Goal: Information Seeking & Learning: Learn about a topic

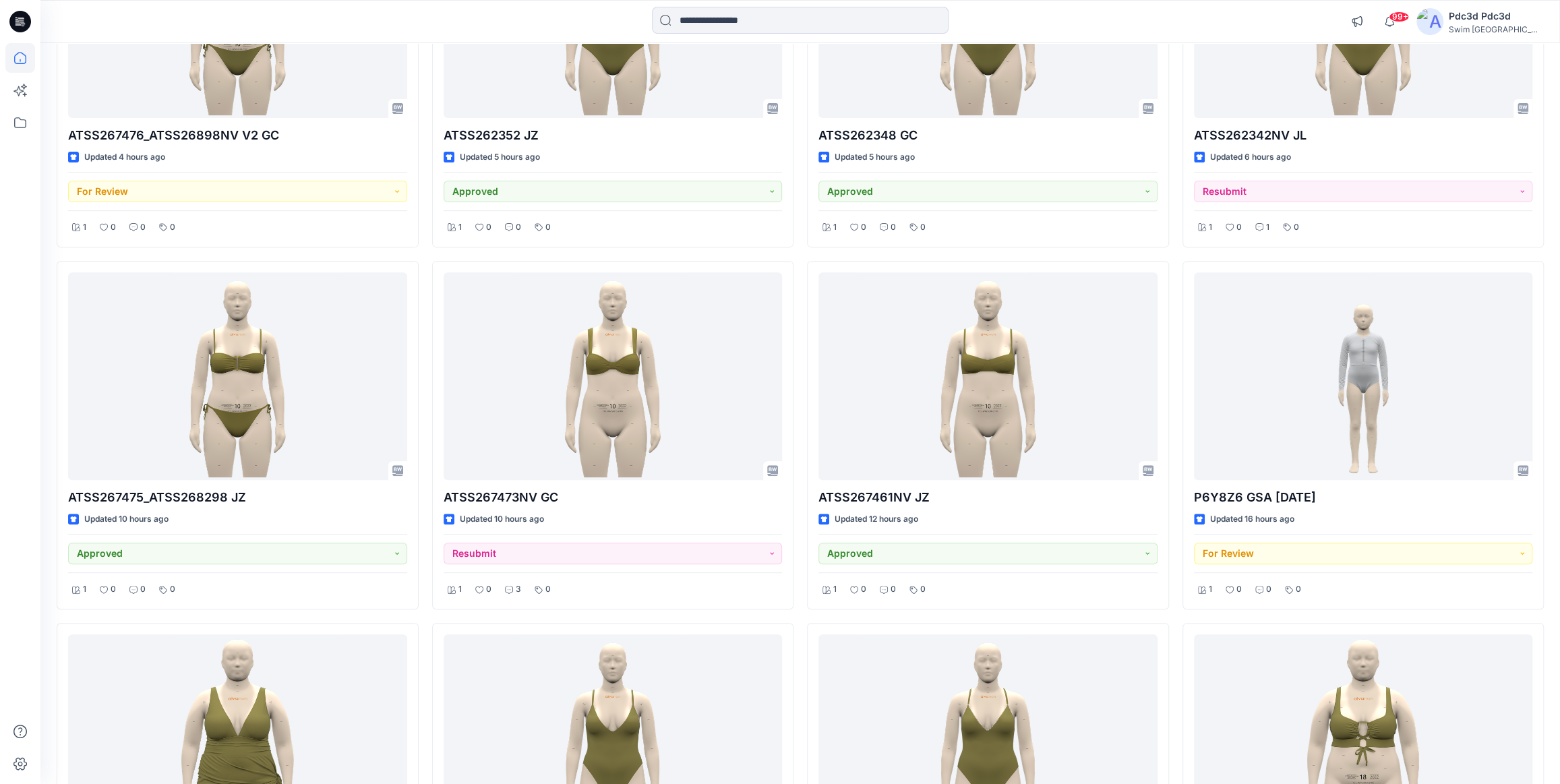
scroll to position [306, 0]
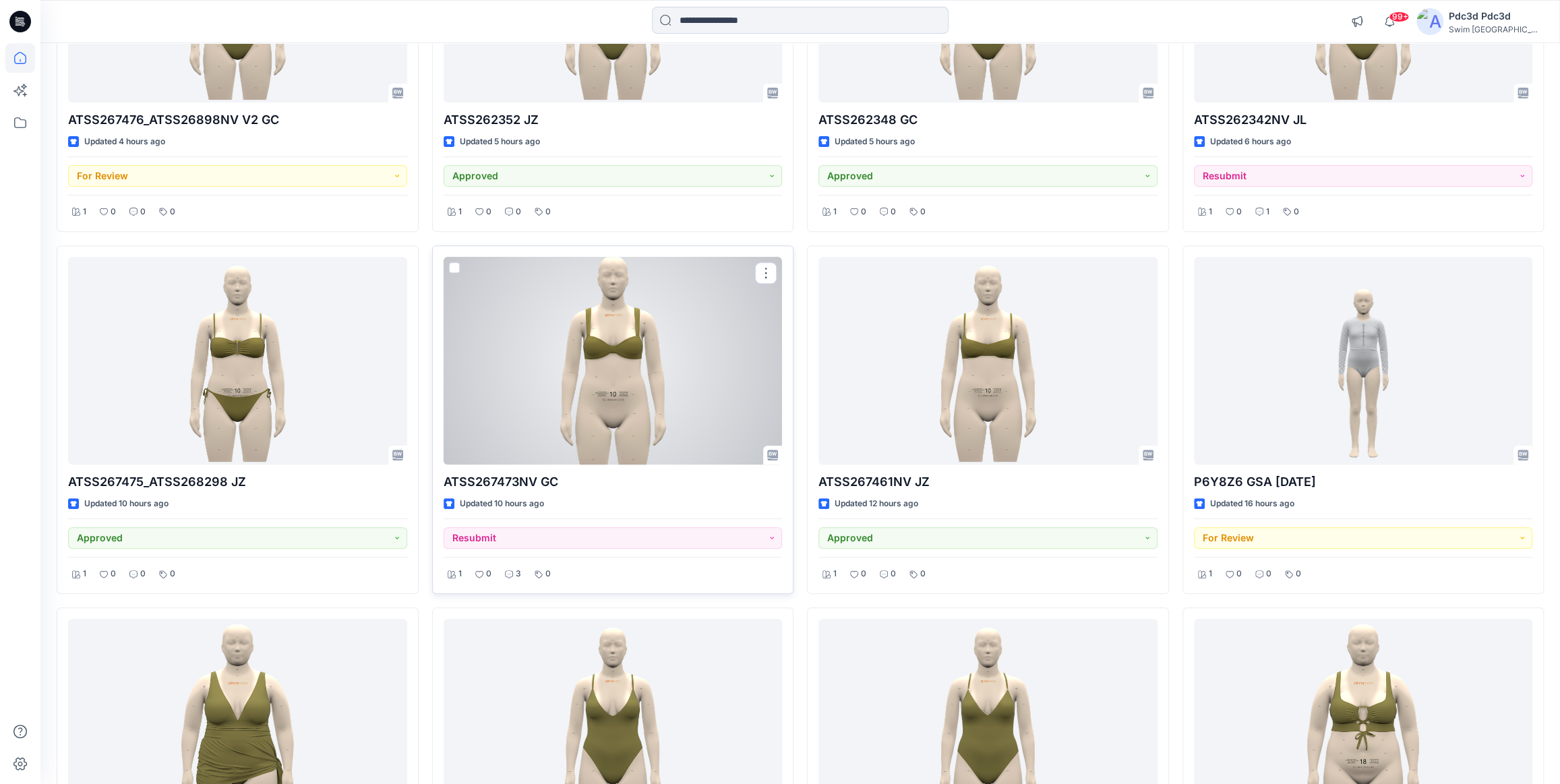
click at [559, 411] on div at bounding box center [613, 360] width 339 height 208
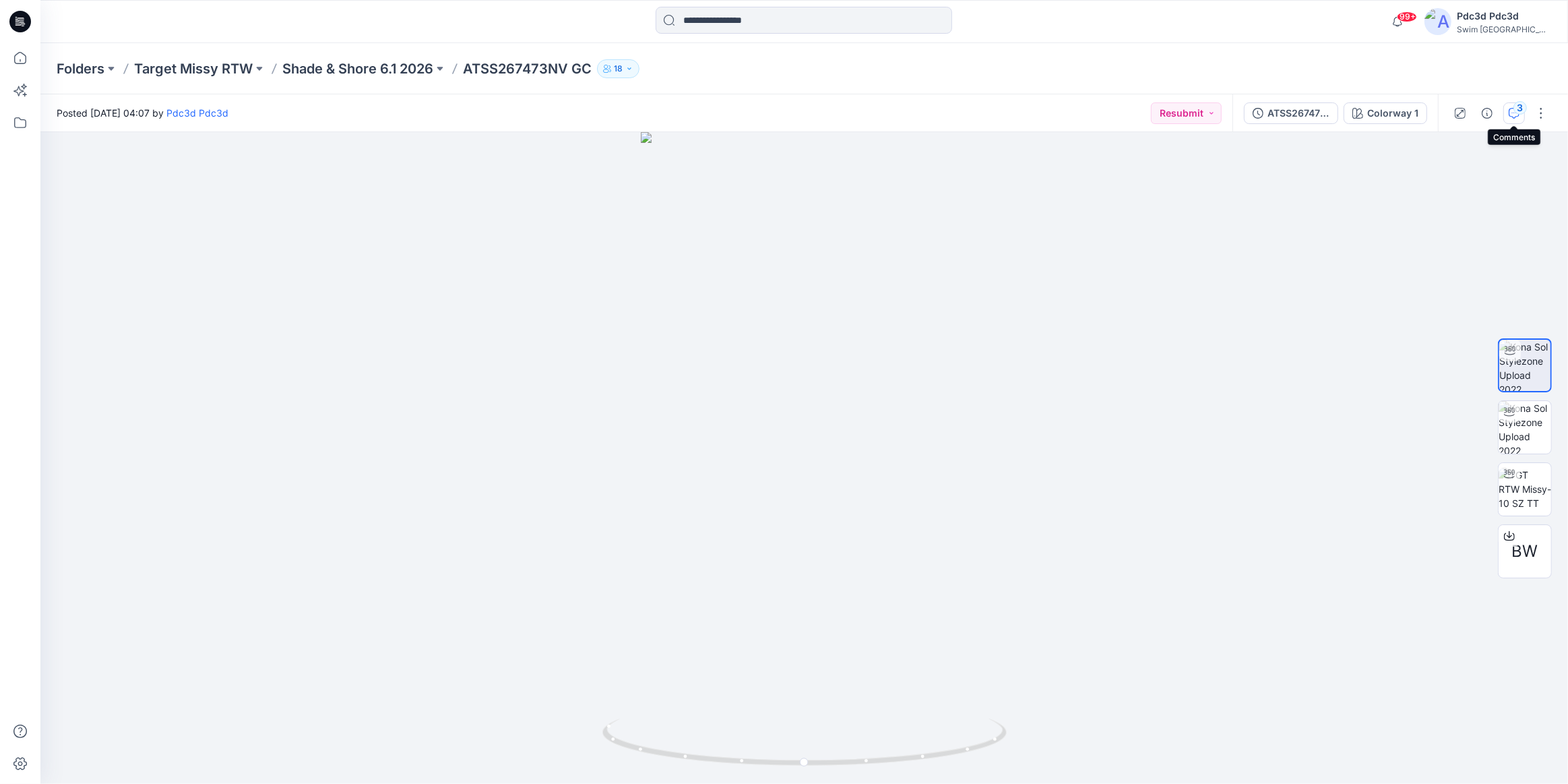
click at [1523, 118] on button "3" at bounding box center [1514, 113] width 21 height 21
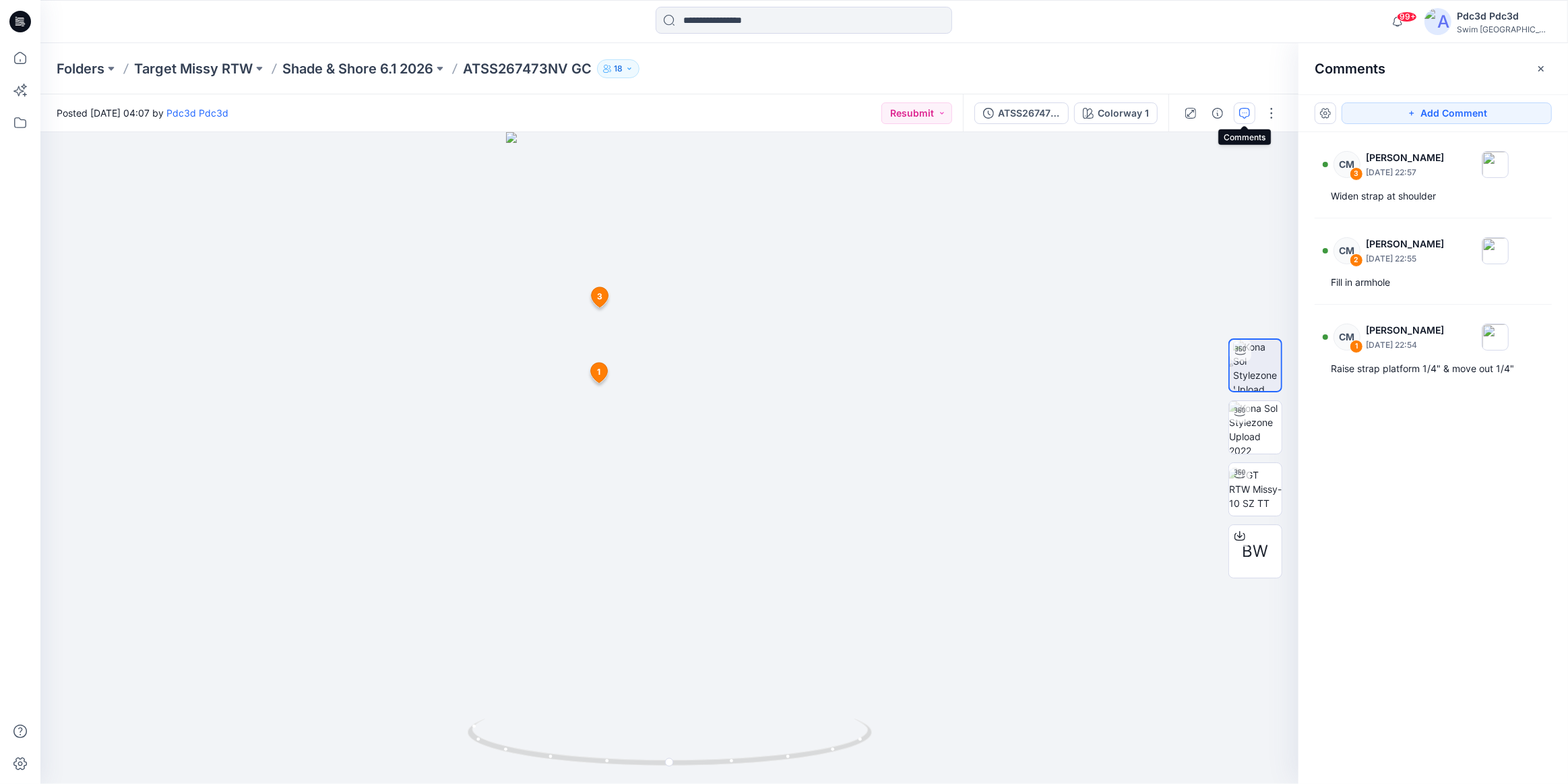
click at [1358, 209] on div "CM 3 [PERSON_NAME] [DATE] 22:57 Widen strap at shoulder CM 2 [PERSON_NAME] [DAT…" at bounding box center [1433, 433] width 269 height 602
click at [1383, 199] on div "Widen strap at shoulder" at bounding box center [1433, 196] width 205 height 17
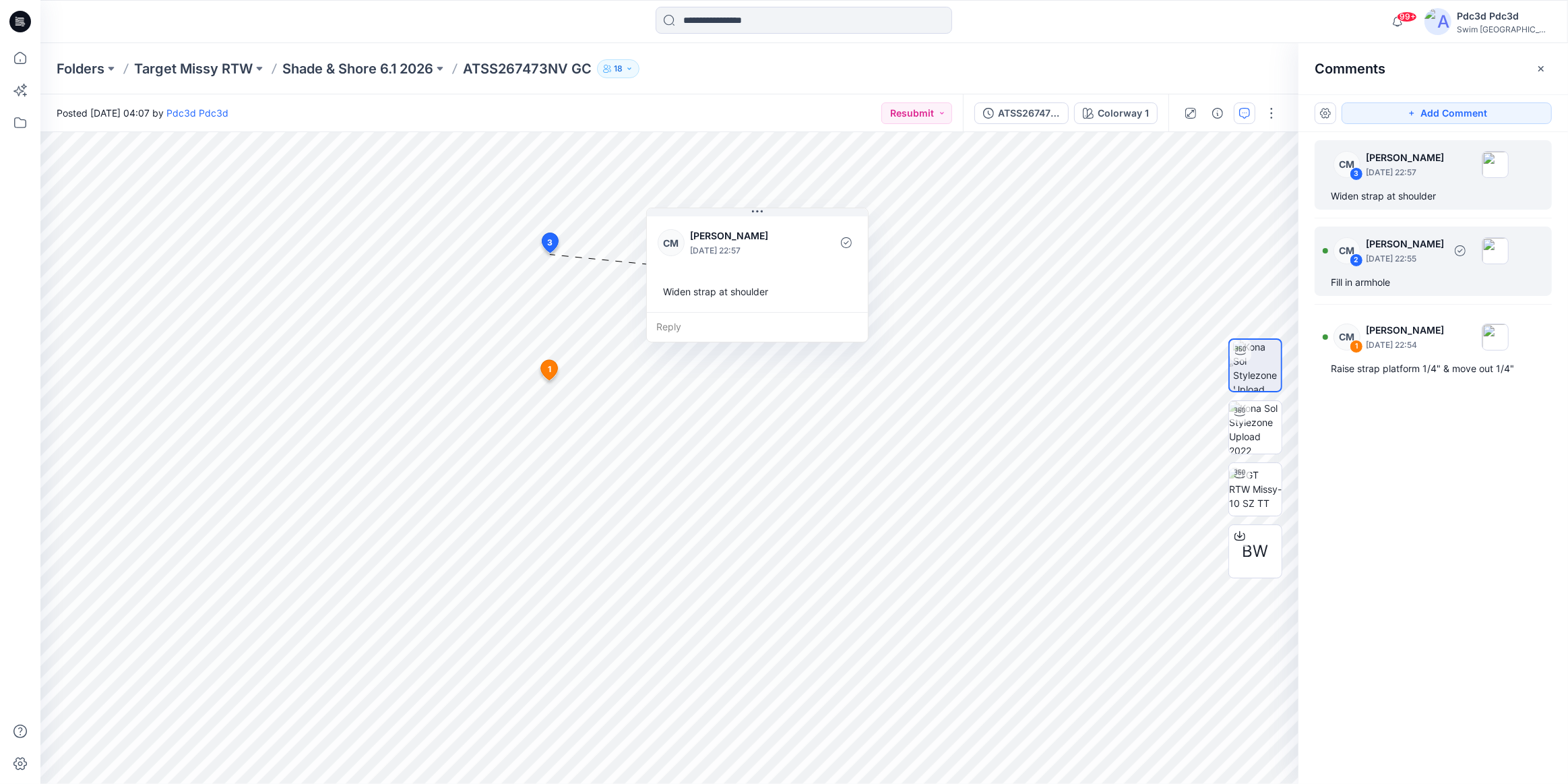
click at [1387, 284] on div "Fill in armhole" at bounding box center [1433, 283] width 205 height 17
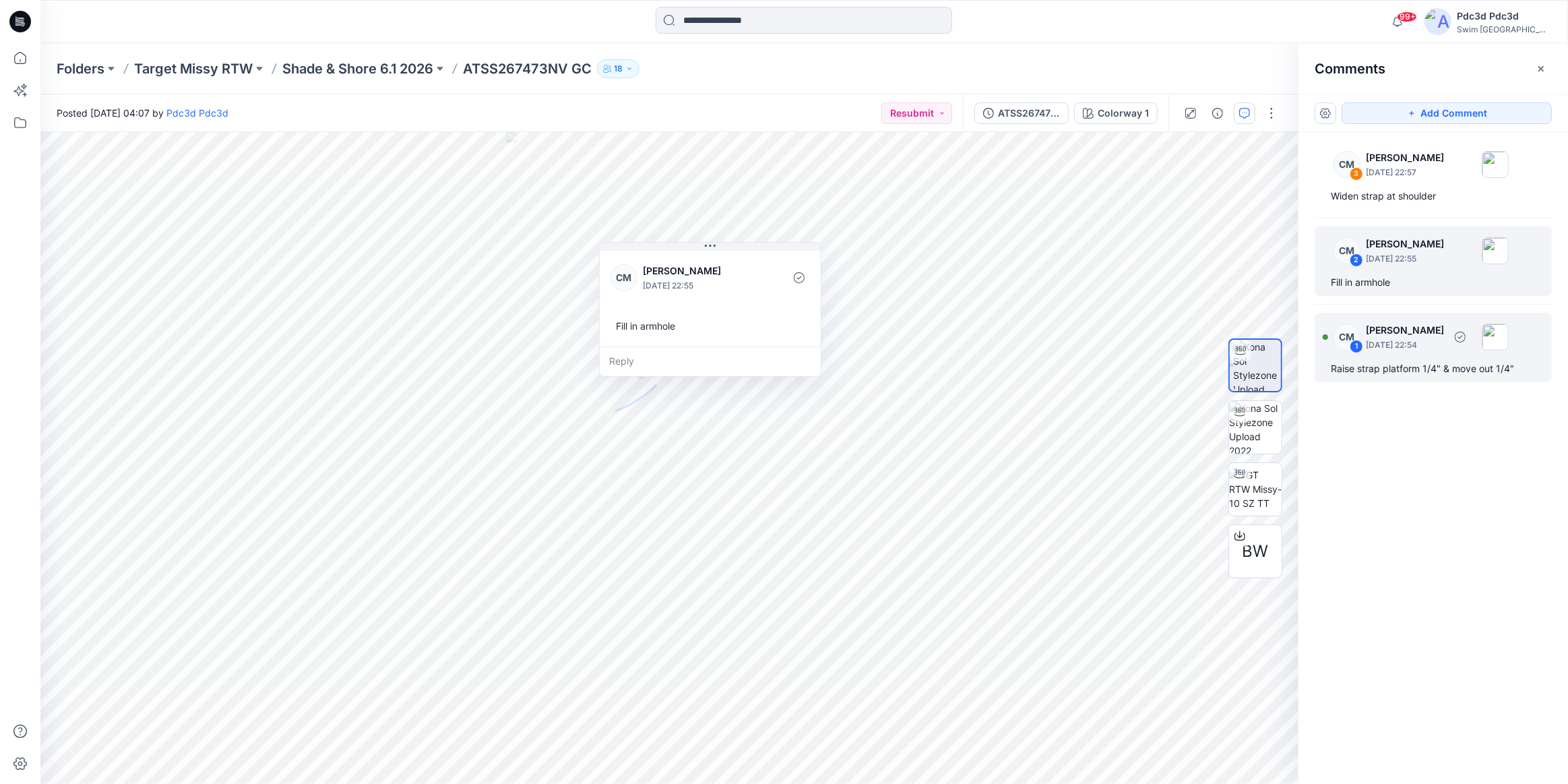
click at [1444, 365] on div "Raise strap platform 1/4" & move out 1/4"" at bounding box center [1433, 369] width 205 height 17
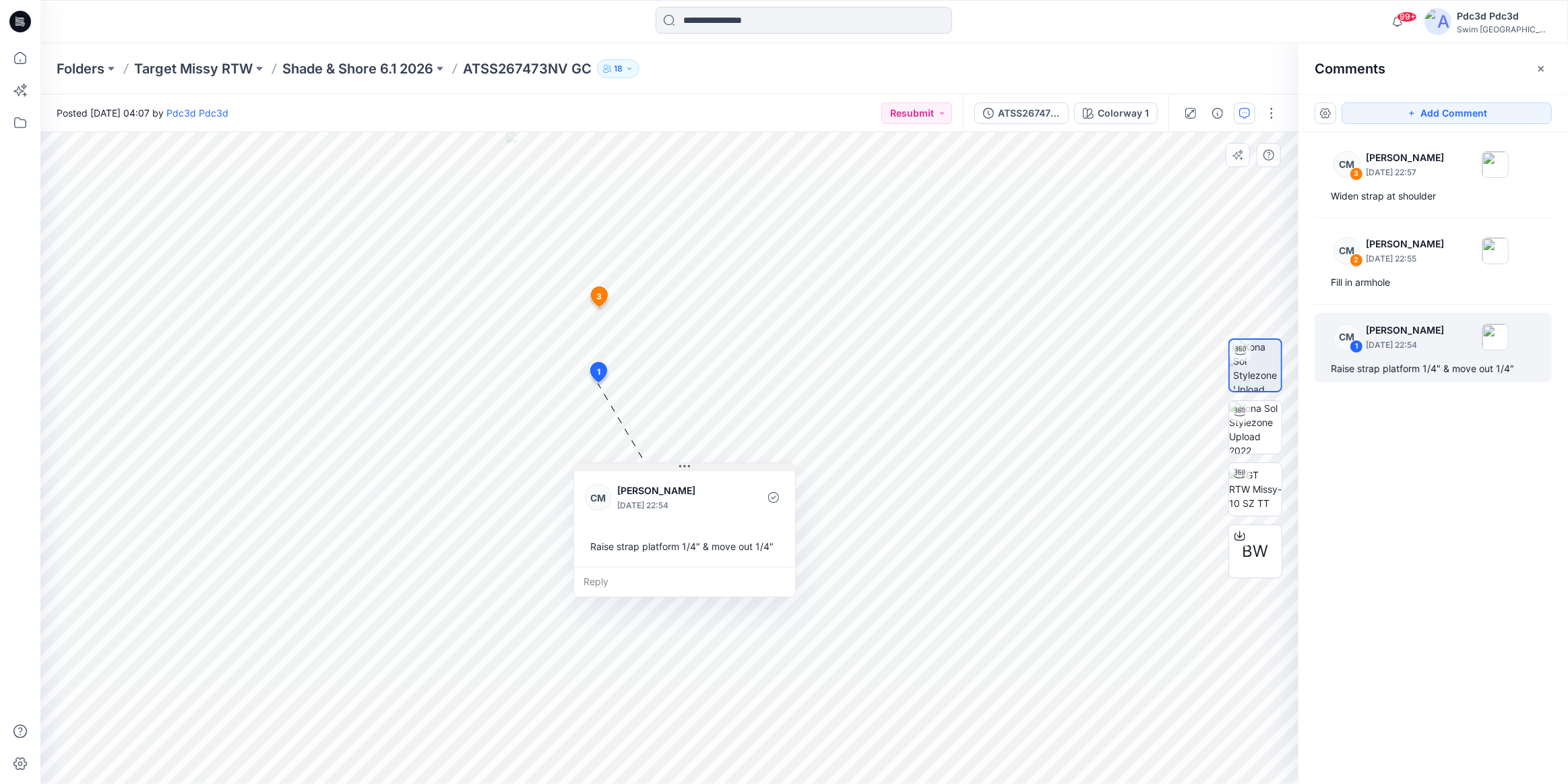
drag, startPoint x: 687, startPoint y: 393, endPoint x: 683, endPoint y: 466, distance: 73.1
click at [683, 466] on icon at bounding box center [685, 466] width 11 height 11
click at [344, 64] on p "Shade & Shore 6.1 2026" at bounding box center [358, 68] width 151 height 19
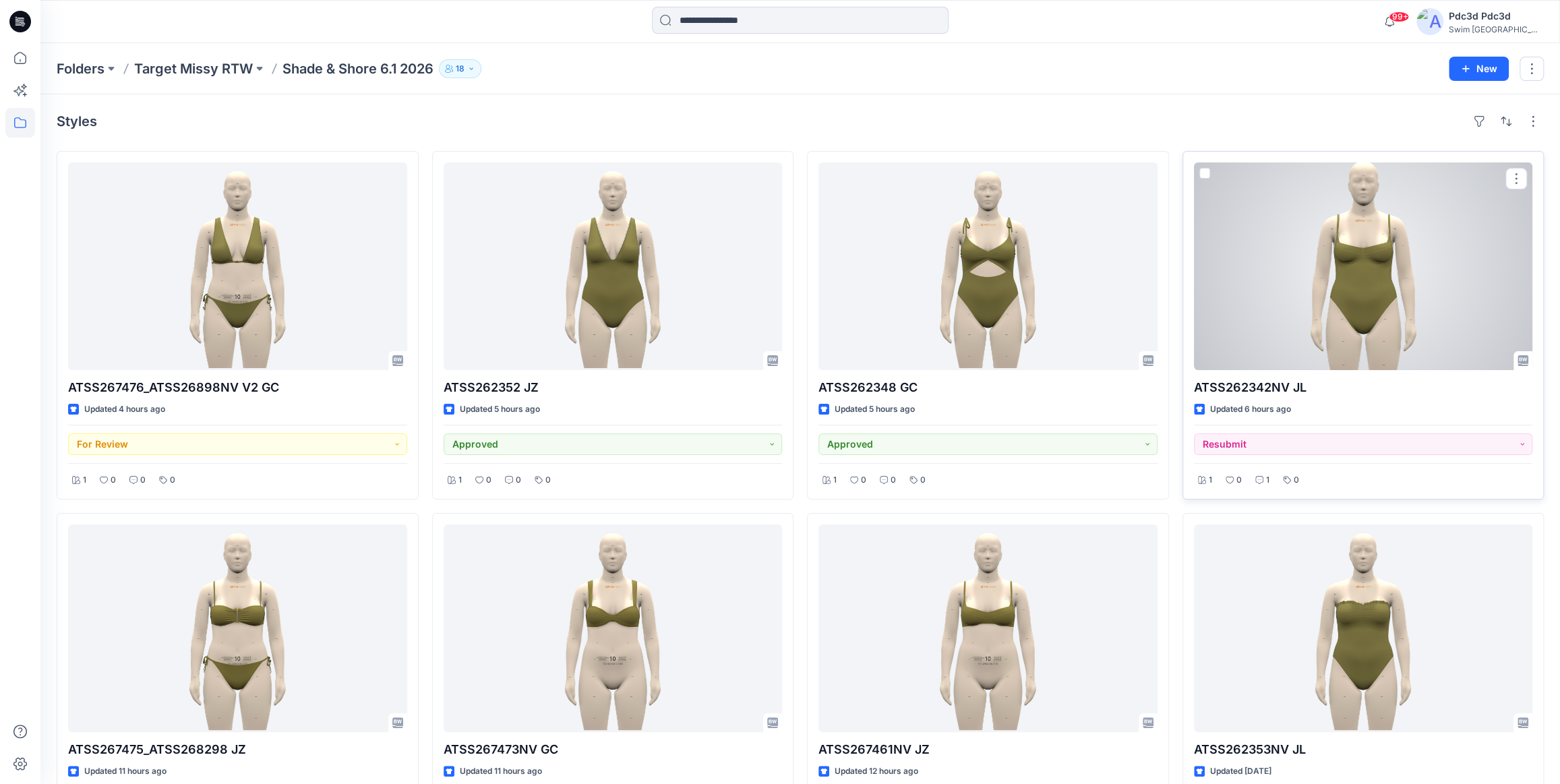
click at [1354, 294] on div at bounding box center [1363, 266] width 339 height 208
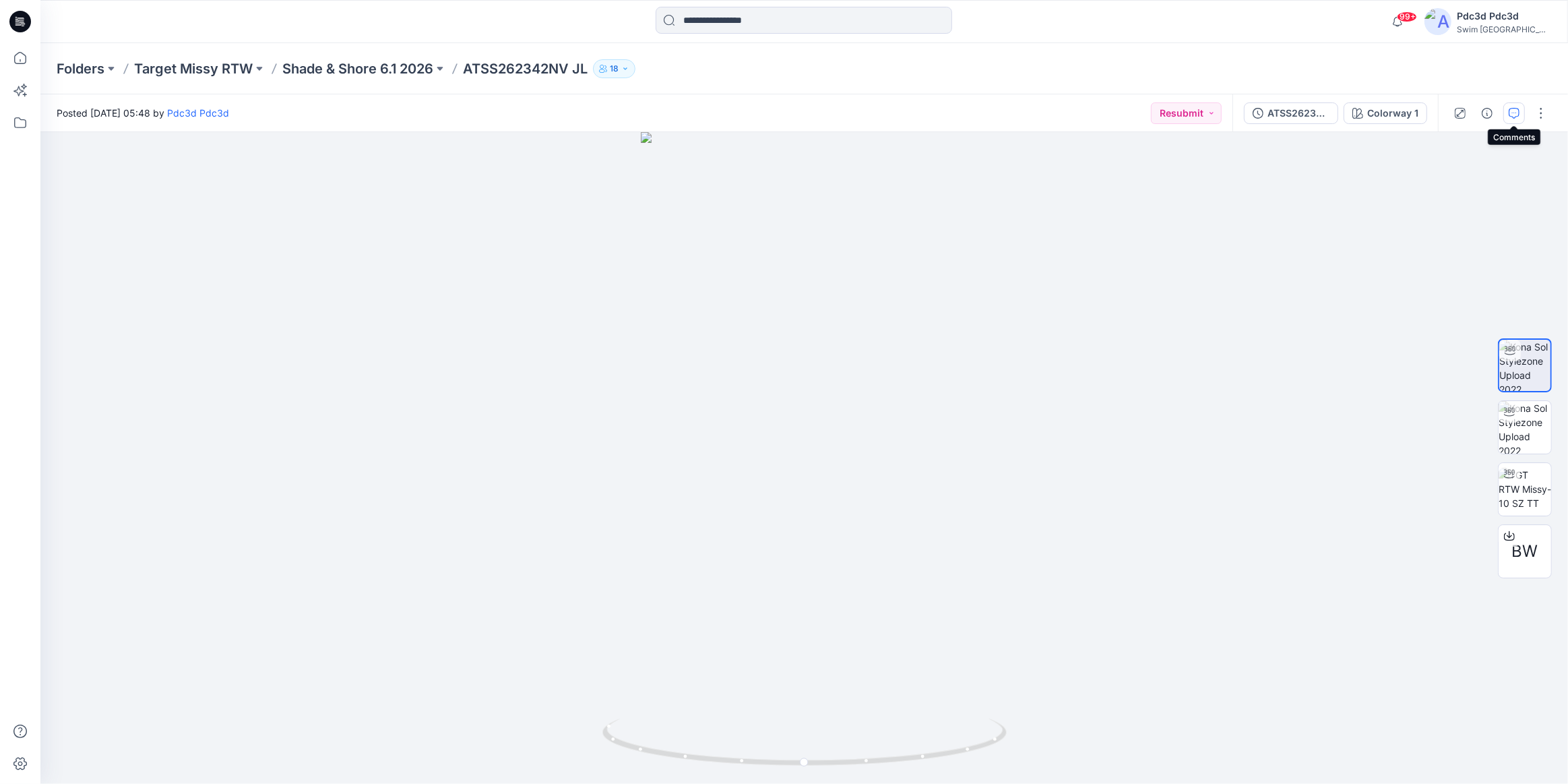
click at [1514, 115] on icon "button" at bounding box center [1514, 113] width 11 height 11
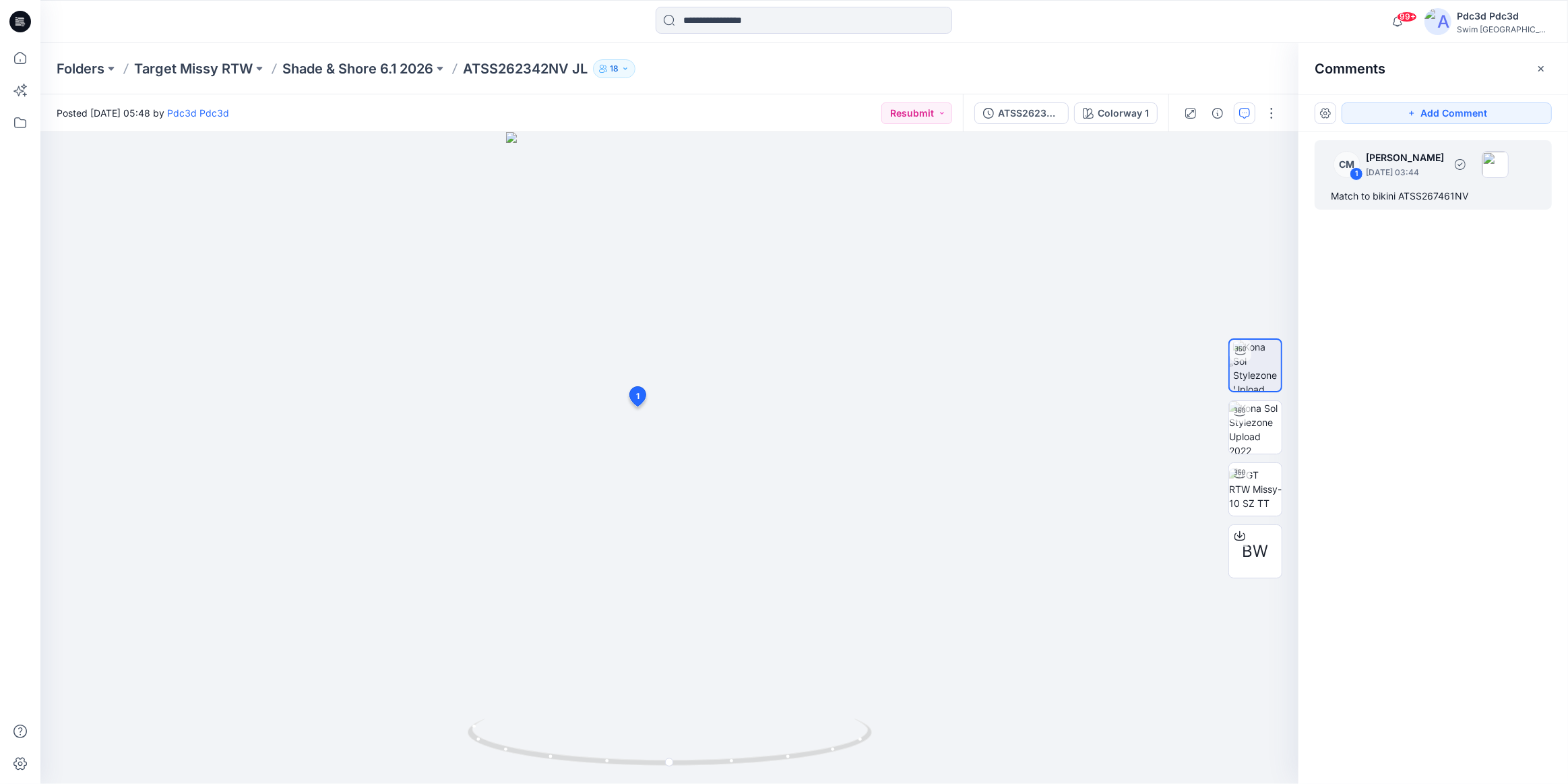
click at [1417, 198] on div "Match to bikini ATSS267461NV" at bounding box center [1433, 196] width 205 height 17
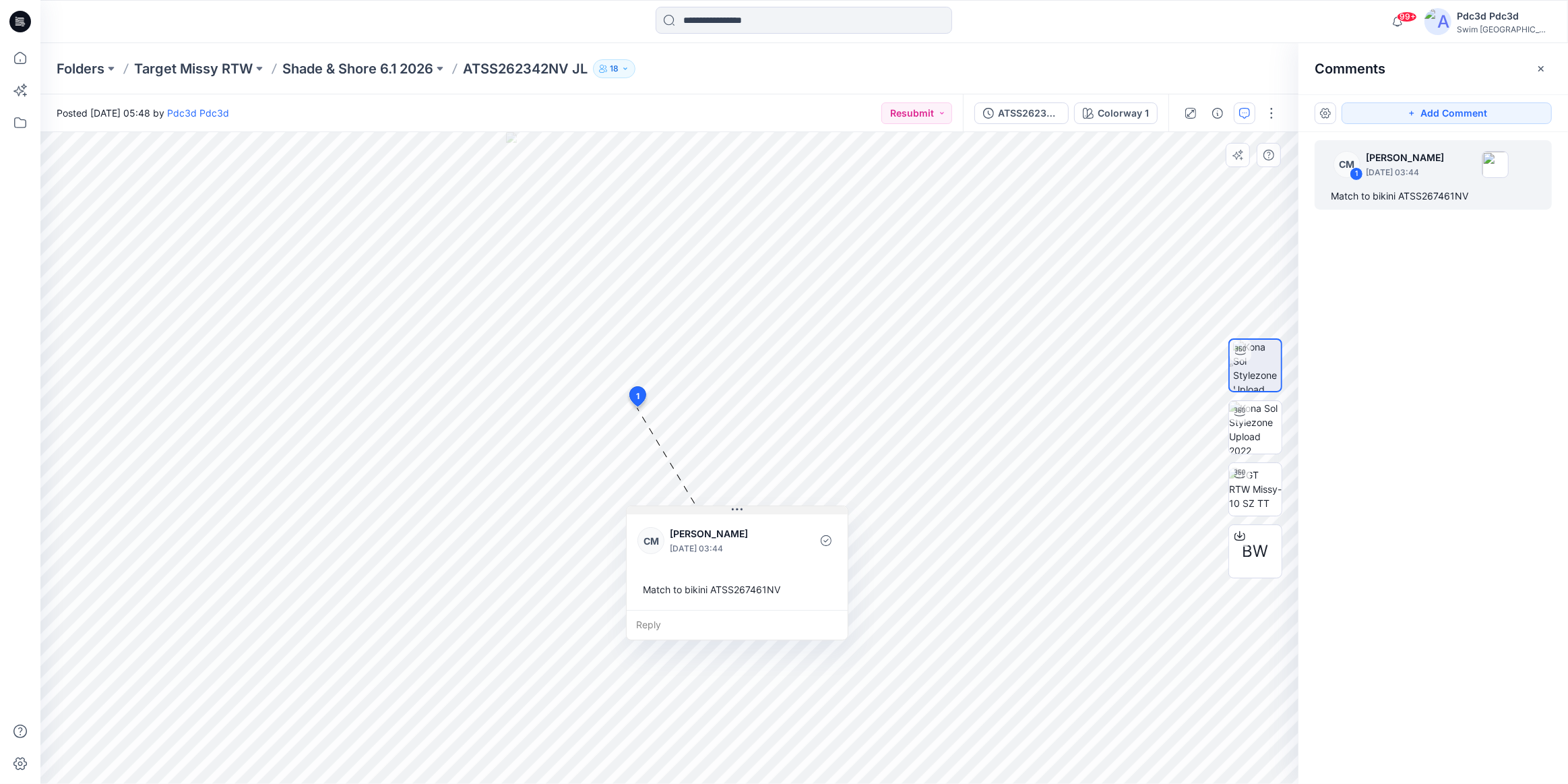
drag, startPoint x: 726, startPoint y: 420, endPoint x: 735, endPoint y: 512, distance: 92.4
click at [735, 512] on icon at bounding box center [737, 510] width 11 height 11
click at [317, 72] on p "Shade & Shore 6.1 2026" at bounding box center [358, 68] width 151 height 19
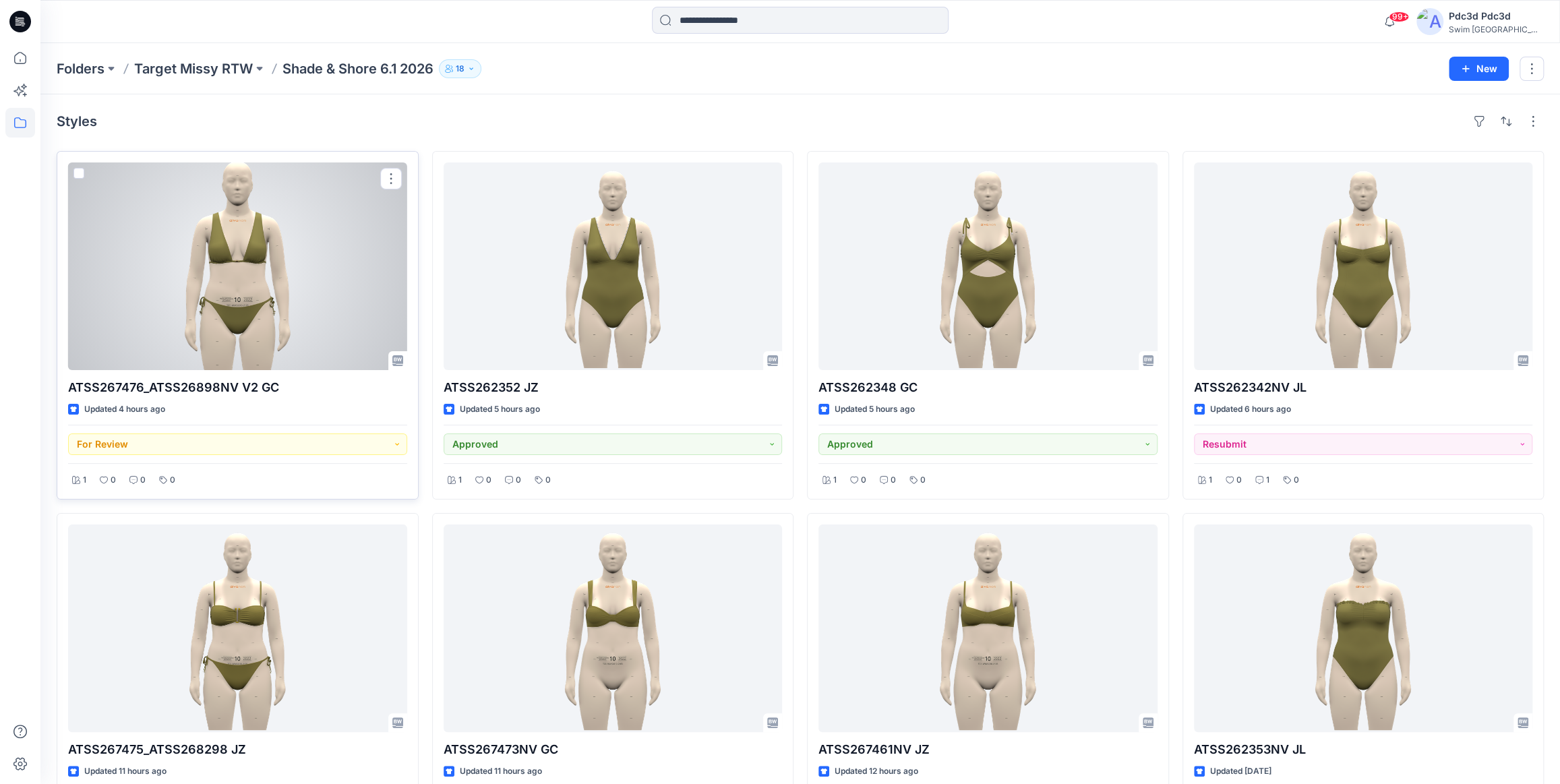
click at [328, 296] on div at bounding box center [237, 266] width 339 height 208
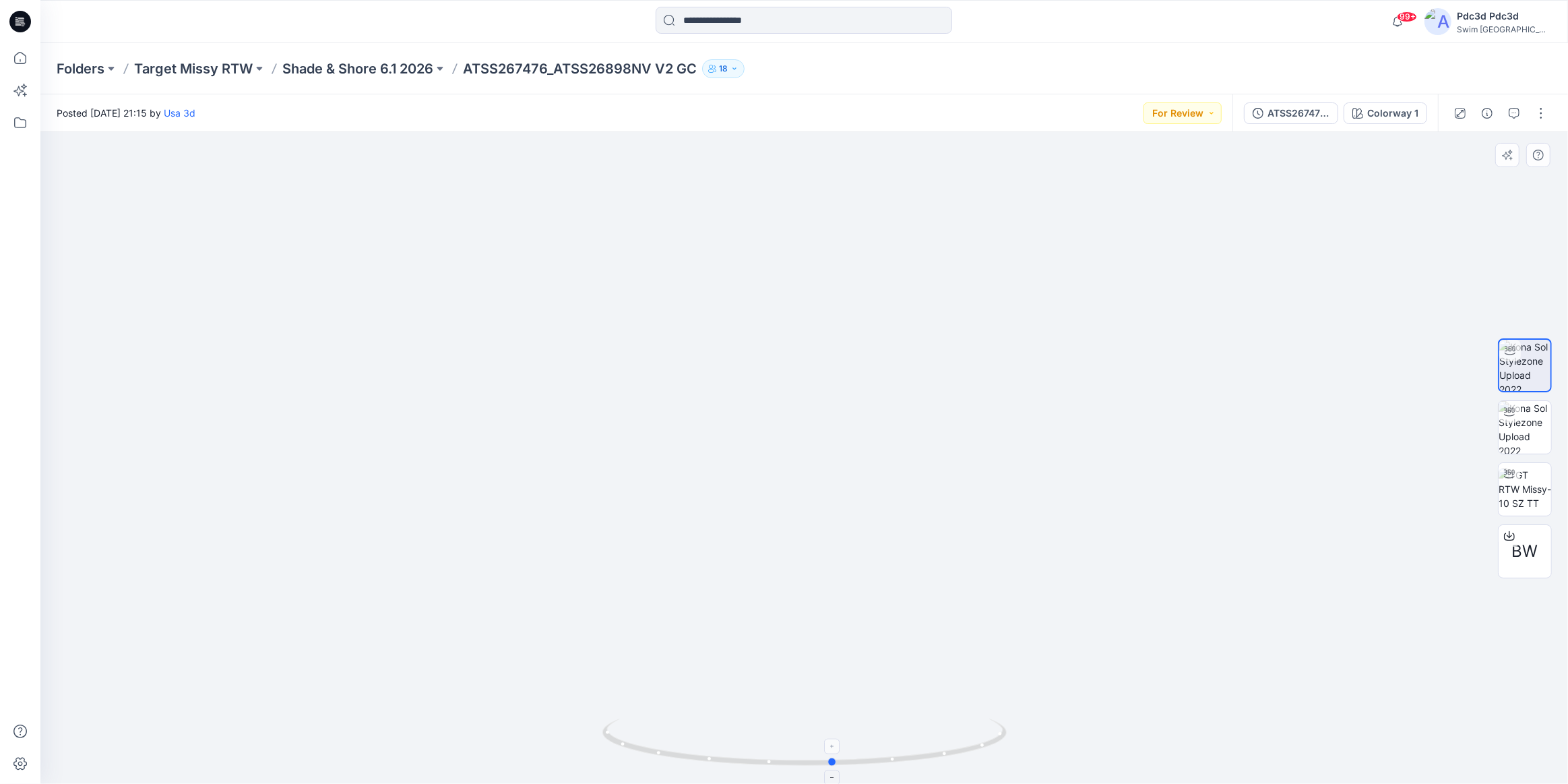
drag, startPoint x: 655, startPoint y: 754, endPoint x: 684, endPoint y: 752, distance: 29.1
click at [684, 752] on icon at bounding box center [806, 744] width 408 height 51
click at [339, 69] on p "Shade & Shore 6.1 2026" at bounding box center [358, 68] width 151 height 19
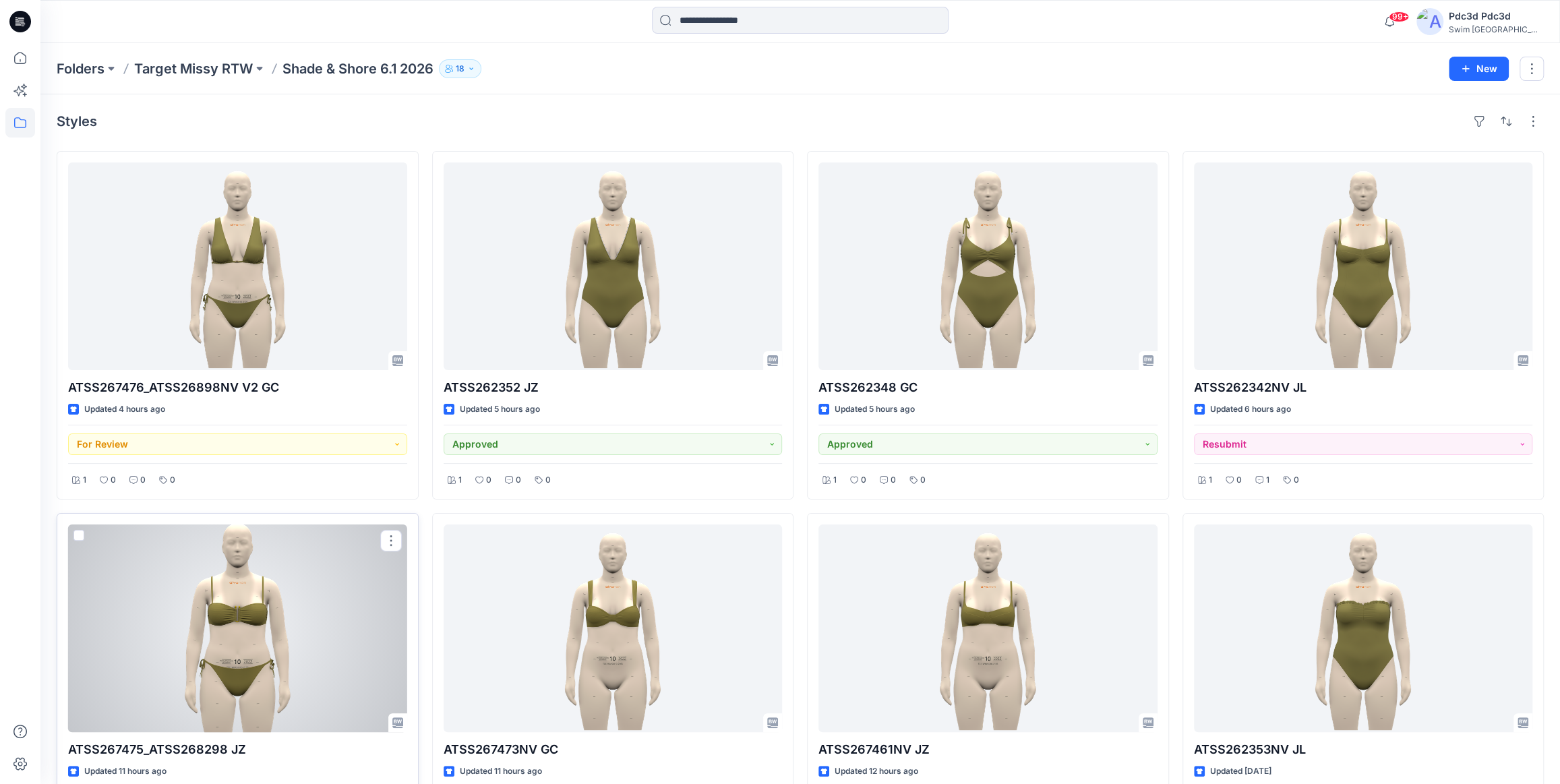
click at [270, 660] on div at bounding box center [237, 629] width 339 height 208
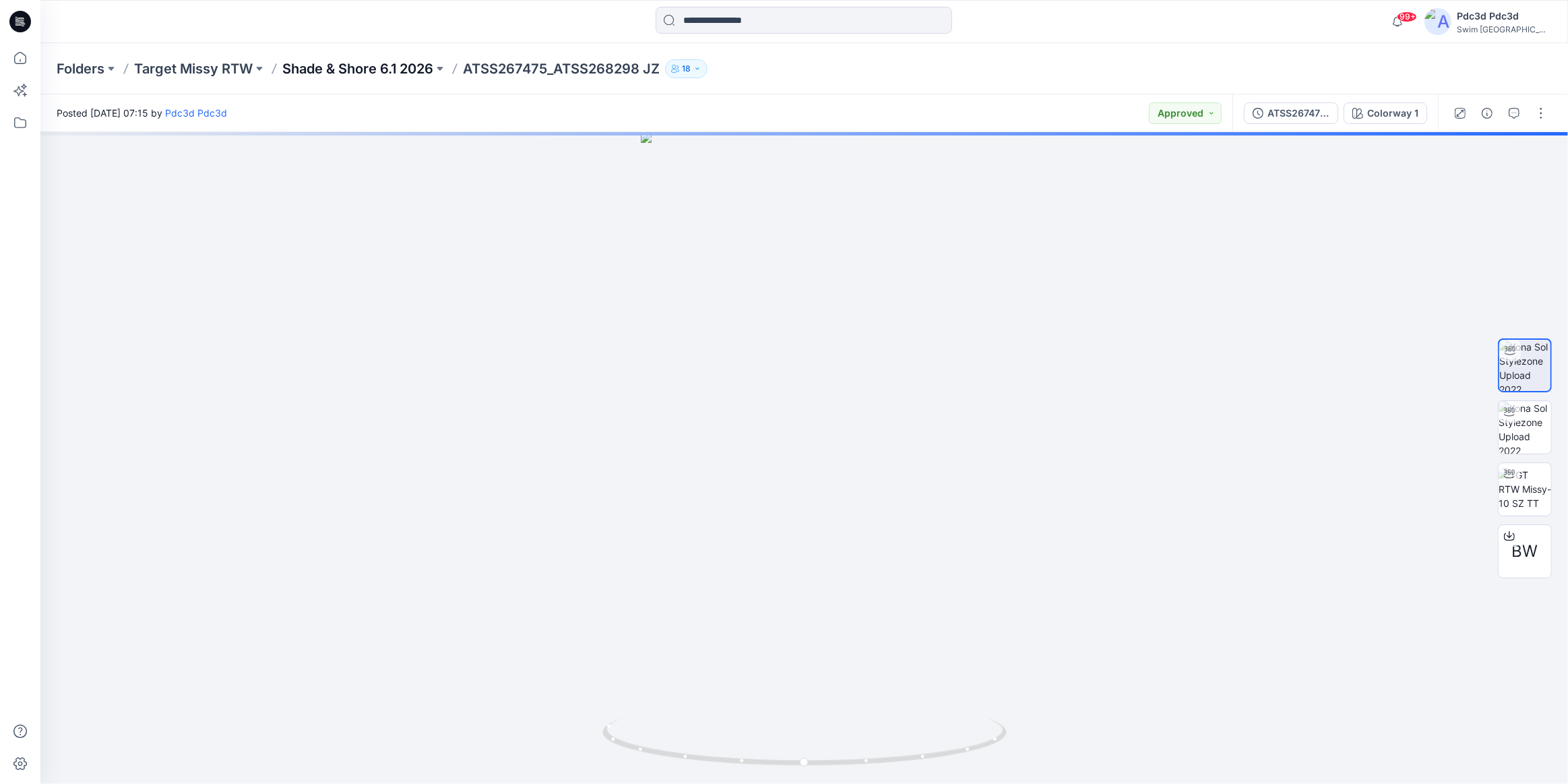
click at [343, 67] on p "Shade & Shore 6.1 2026" at bounding box center [358, 68] width 151 height 19
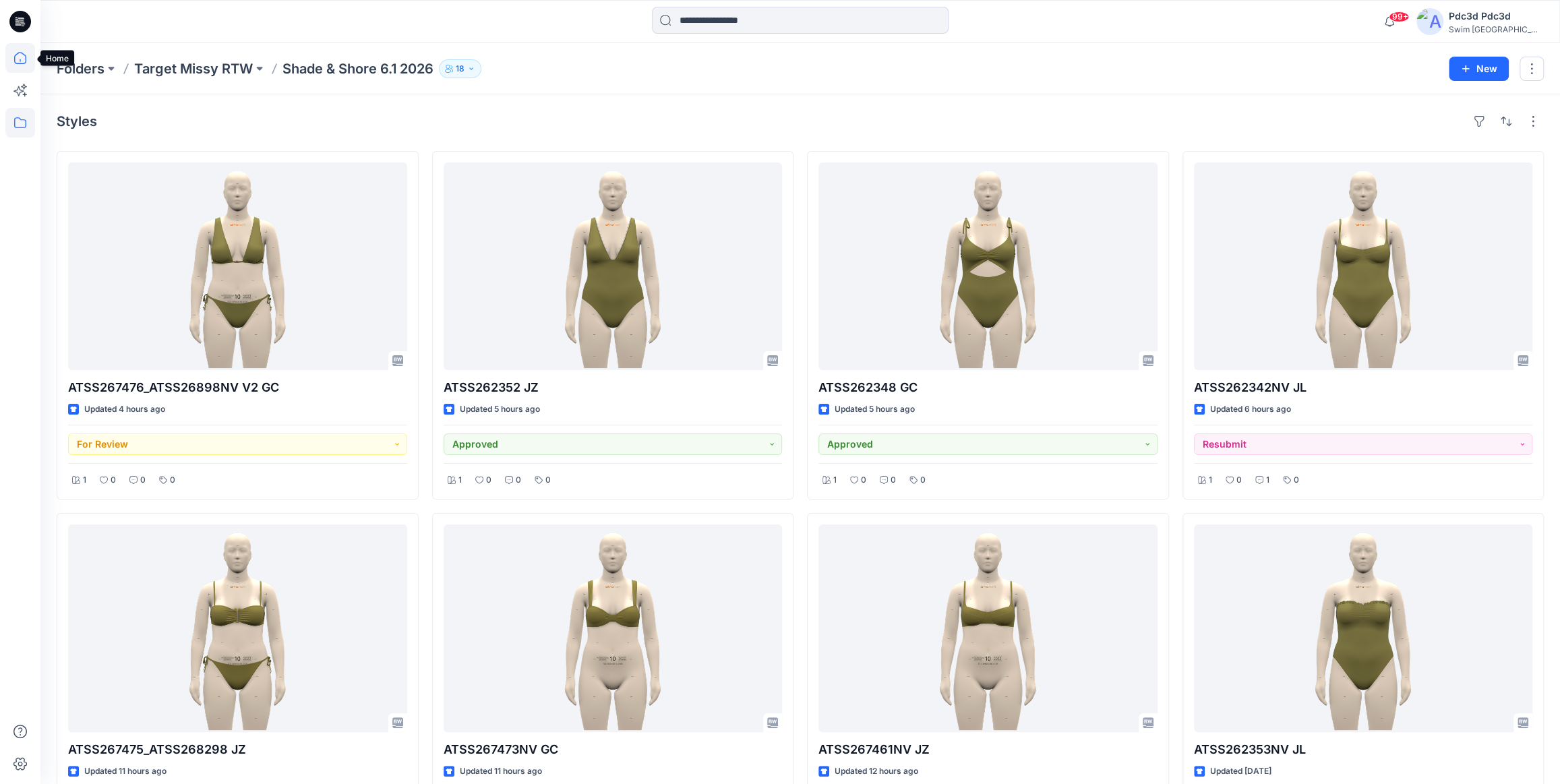
click at [24, 60] on icon at bounding box center [20, 58] width 30 height 30
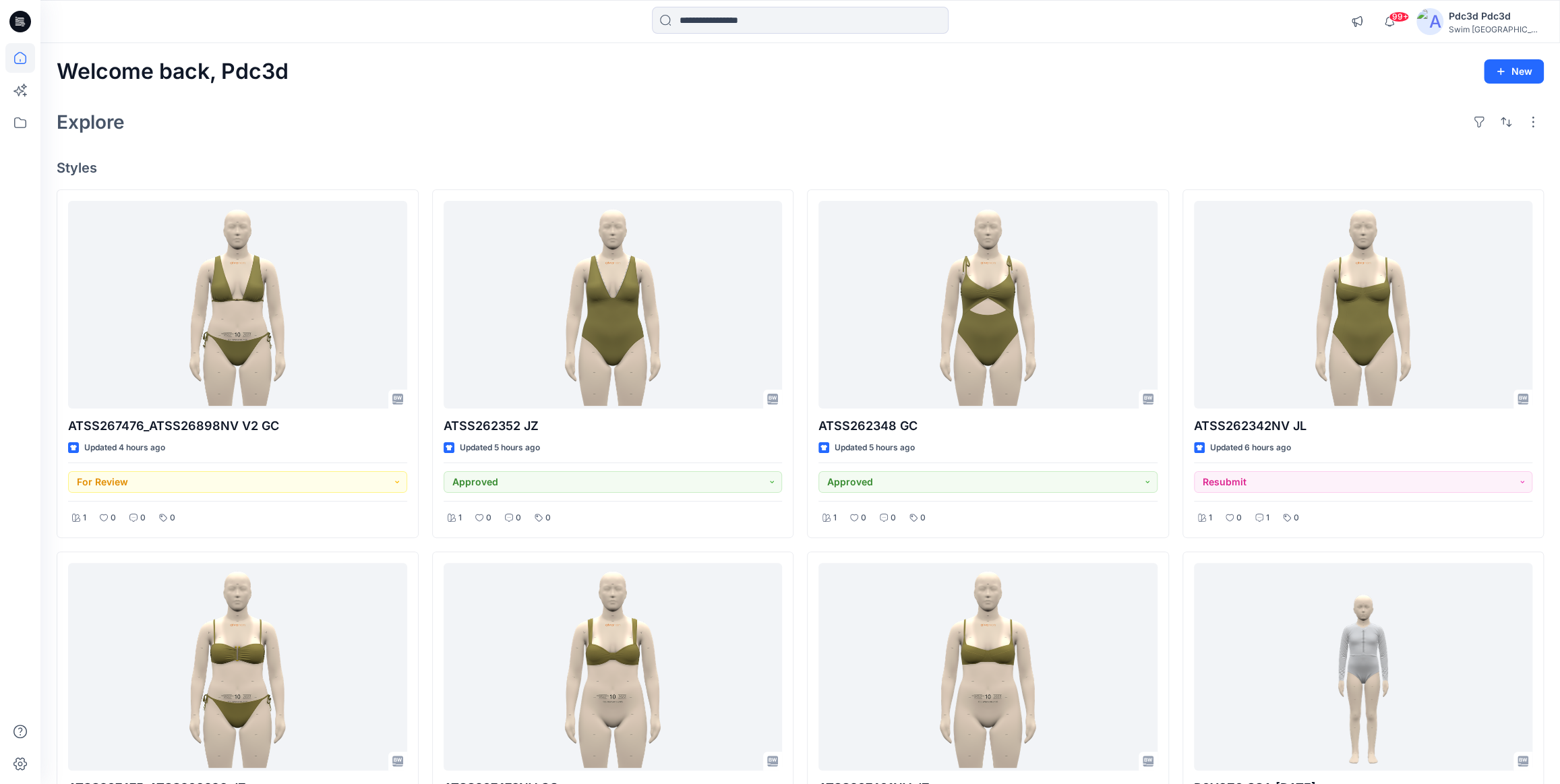
click at [660, 126] on div "Explore" at bounding box center [800, 122] width 1487 height 32
click at [951, 117] on div "Explore" at bounding box center [800, 122] width 1487 height 32
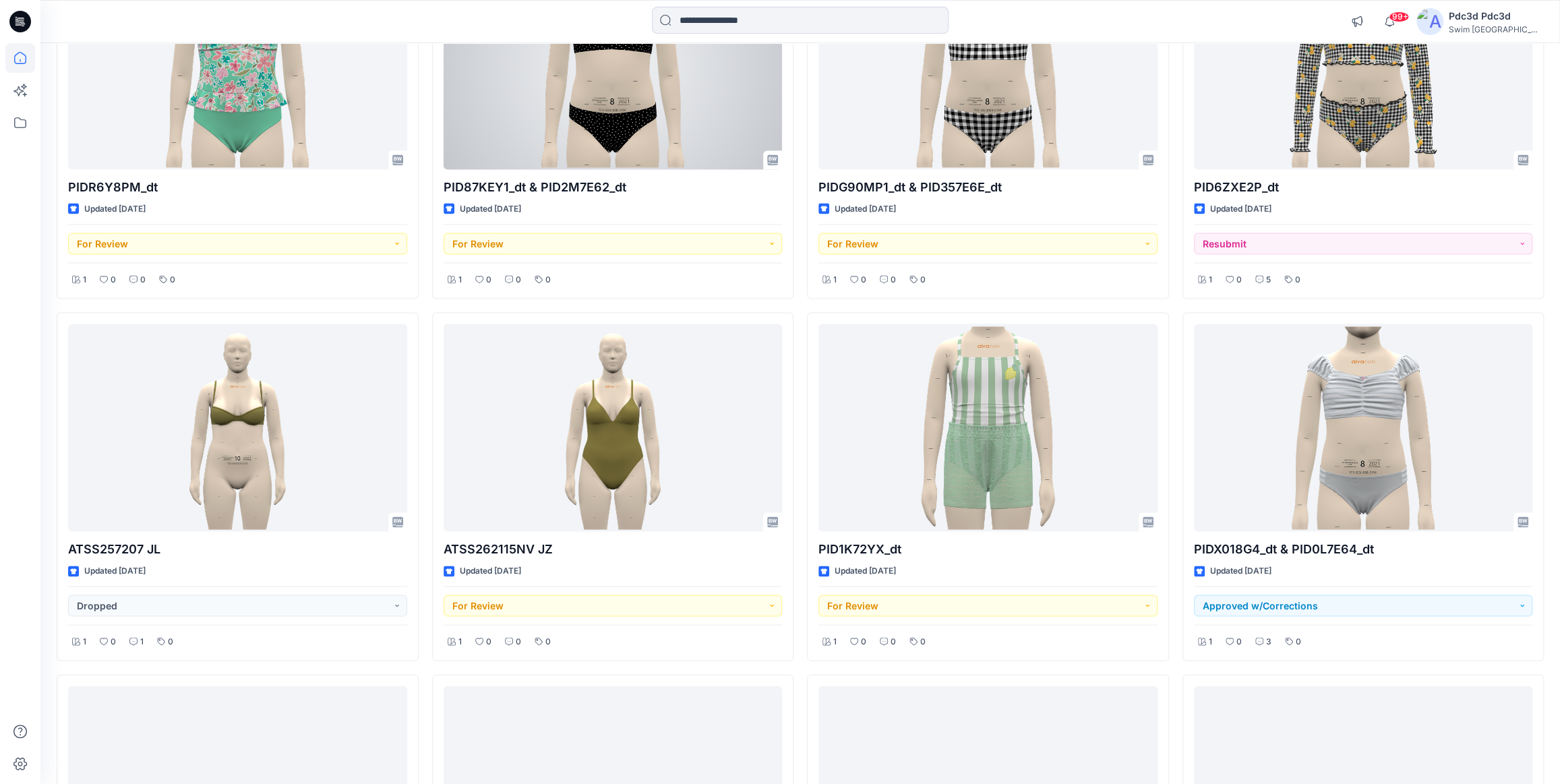
scroll to position [2117, 0]
